Goal: Navigation & Orientation: Understand site structure

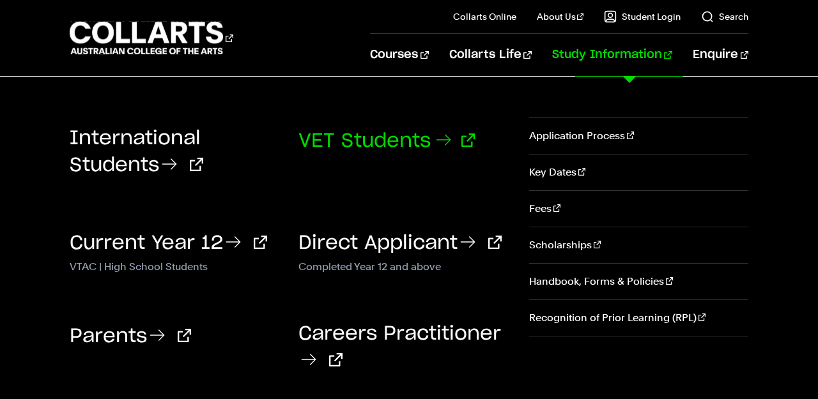
click at [405, 143] on link "VET Students" at bounding box center [386, 141] width 176 height 19
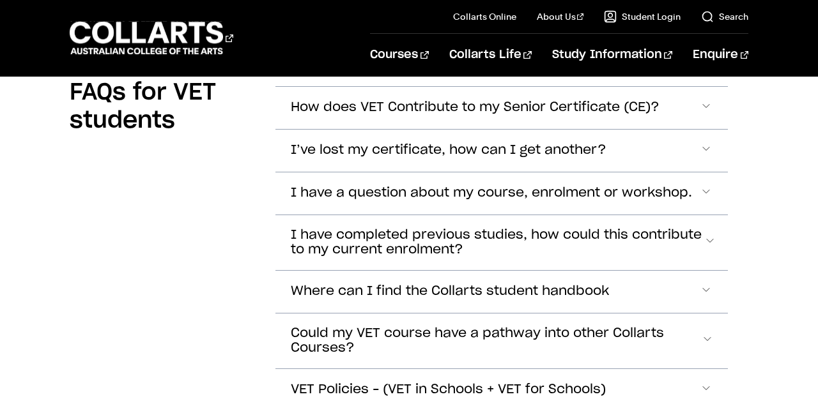
scroll to position [3362, 0]
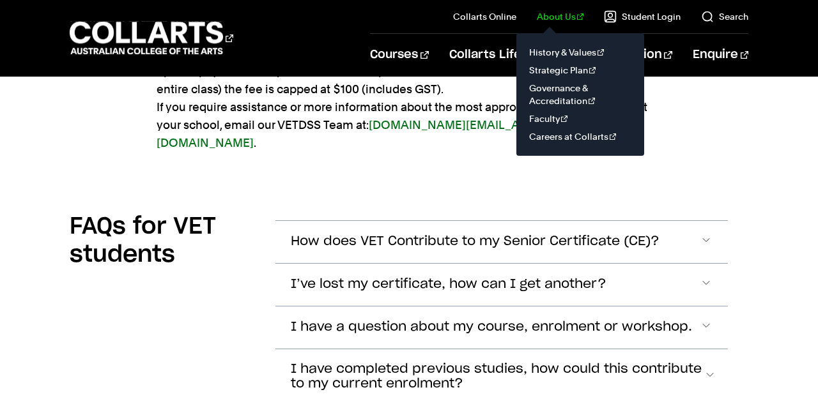
click at [560, 12] on link "About Us" at bounding box center [560, 16] width 47 height 13
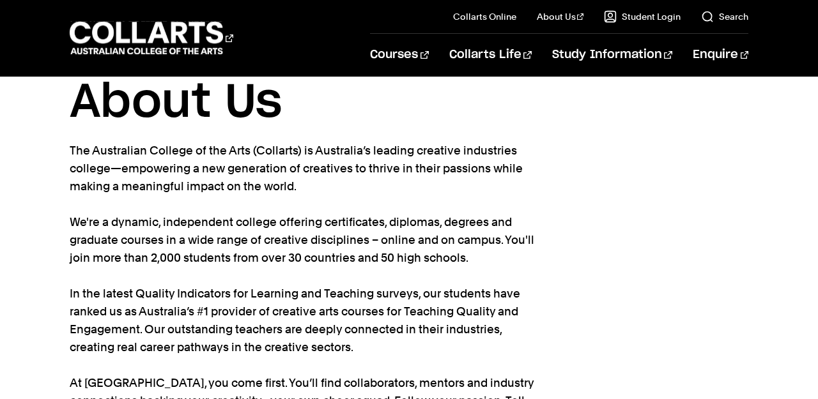
scroll to position [52, 0]
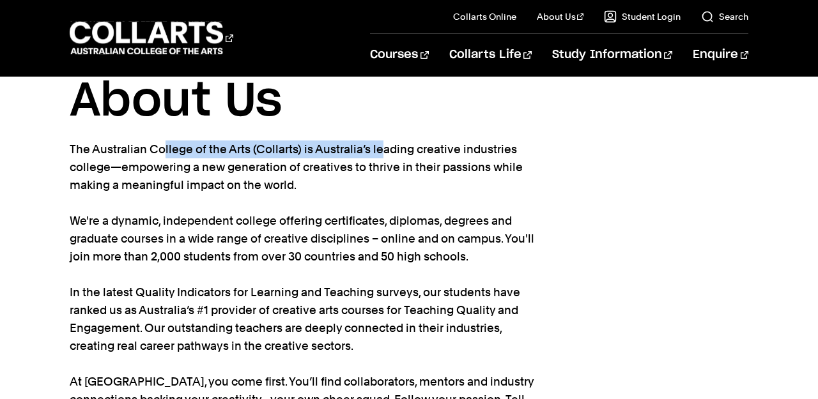
drag, startPoint x: 297, startPoint y: 151, endPoint x: 68, endPoint y: 152, distance: 228.2
click at [68, 152] on div "Home About Us About Us The Australian College of the Arts (Collarts) is Austral…" at bounding box center [409, 253] width 818 height 459
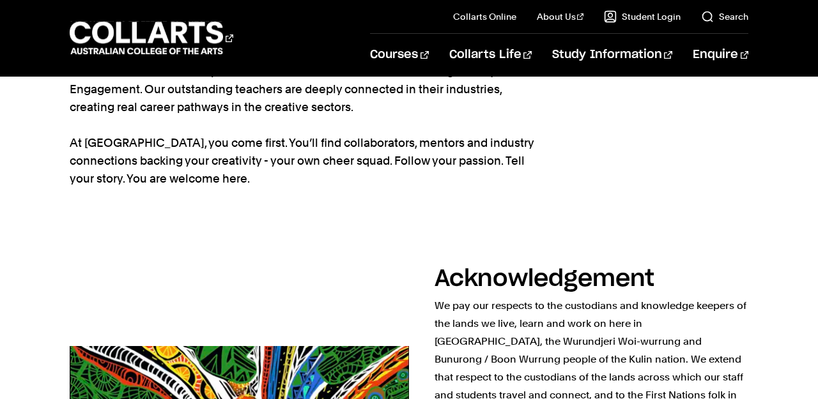
scroll to position [247, 0]
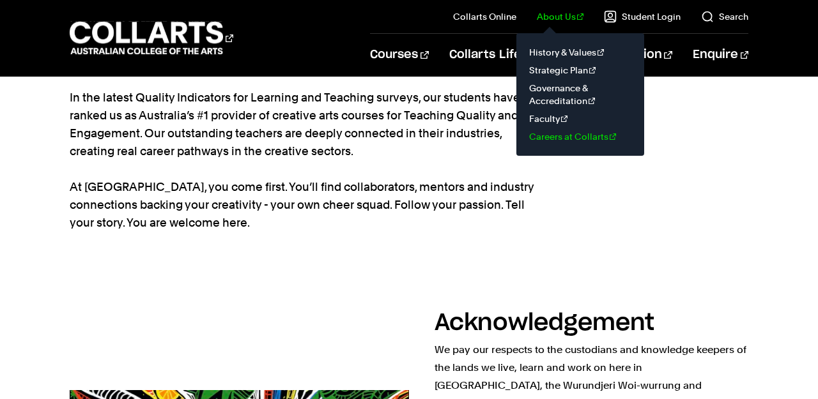
click at [570, 132] on link "Careers at Collarts" at bounding box center [580, 137] width 107 height 18
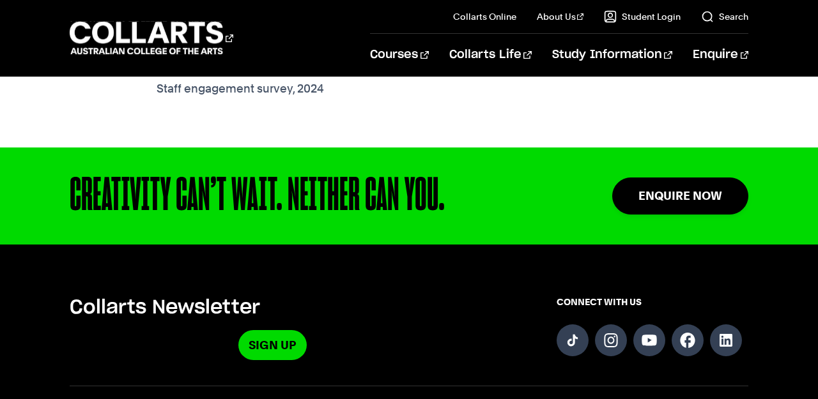
scroll to position [1355, 0]
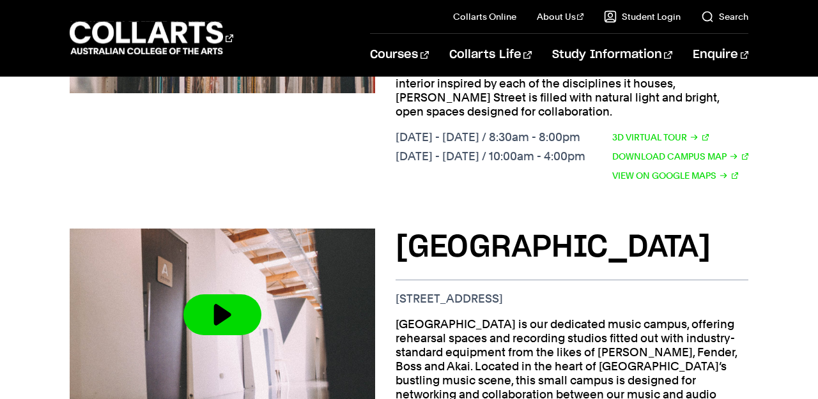
scroll to position [1334, 0]
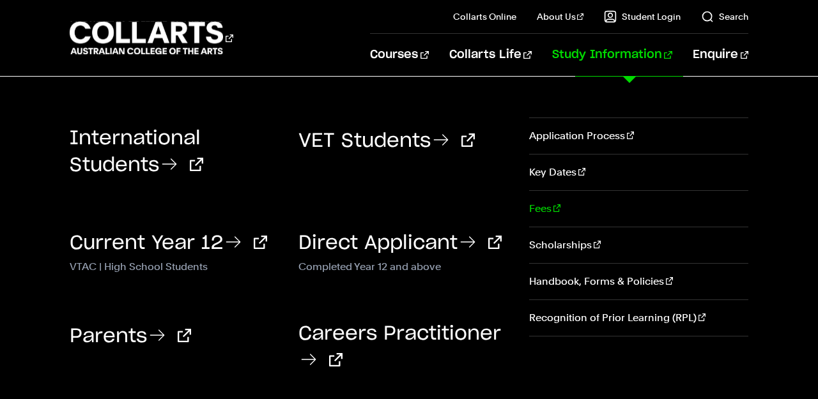
click at [542, 217] on link "Fees" at bounding box center [638, 209] width 219 height 36
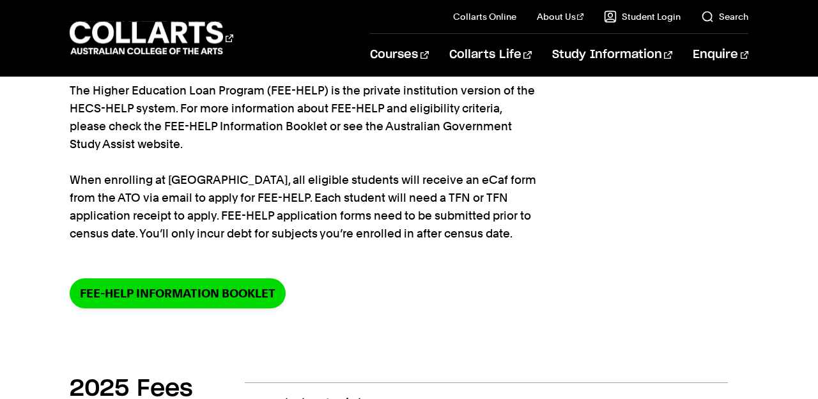
scroll to position [164, 0]
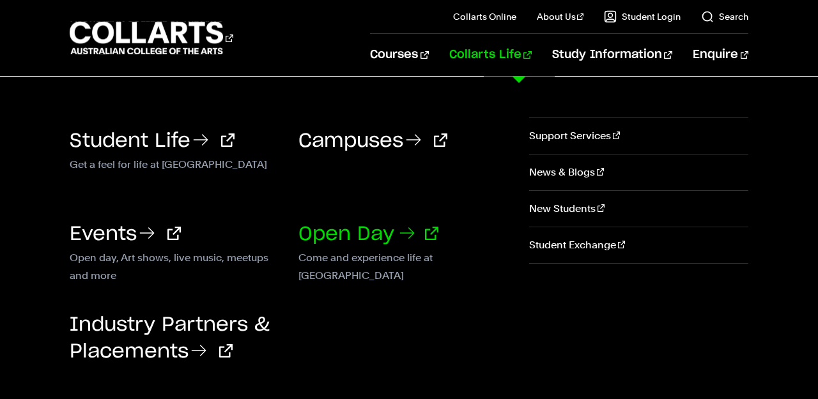
click at [392, 235] on link "Open Day" at bounding box center [368, 234] width 140 height 19
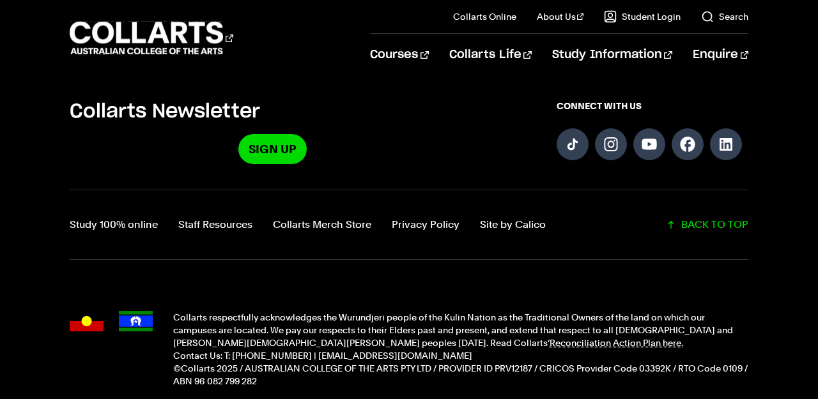
scroll to position [1582, 0]
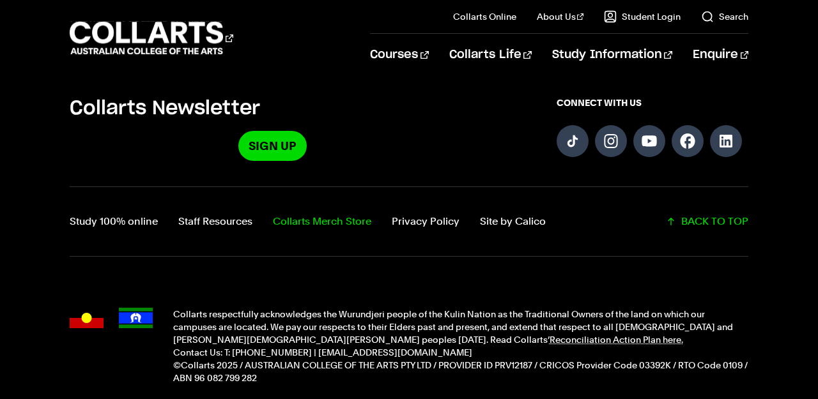
click at [333, 219] on link "Collarts Merch Store" at bounding box center [322, 222] width 98 height 18
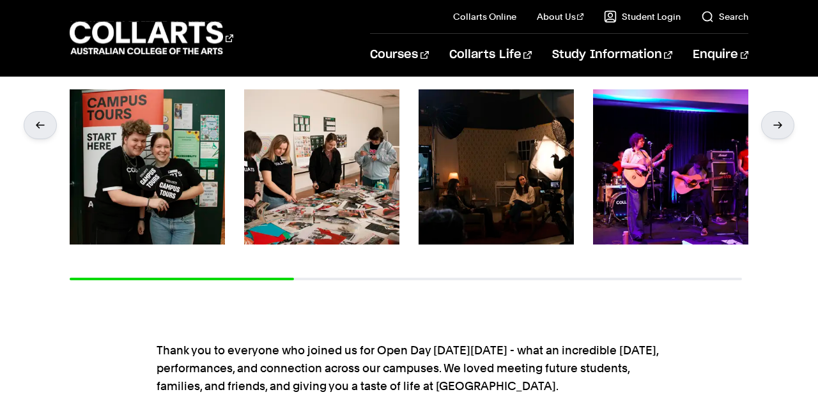
scroll to position [217, 0]
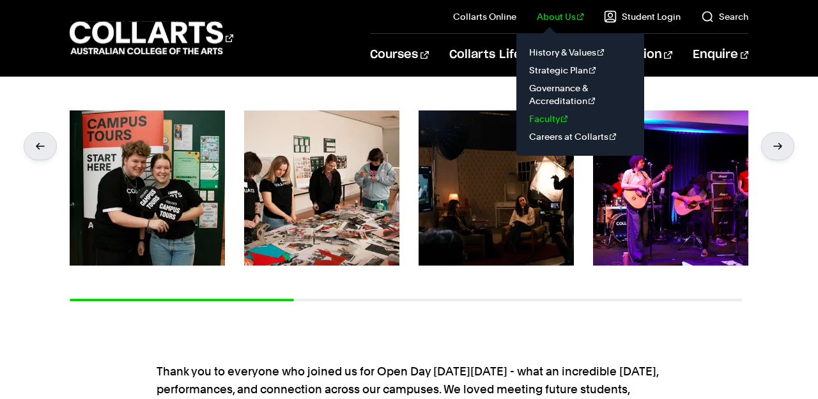
click at [566, 118] on link "Faculty" at bounding box center [580, 119] width 107 height 18
